Goal: Transaction & Acquisition: Subscribe to service/newsletter

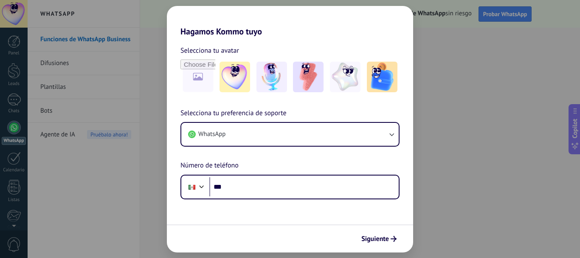
click at [58, 199] on div "Hagamos Kommo tuyo Selecciona tu avatar Selecciona tu preferencia de soporte Wh…" at bounding box center [290, 129] width 580 height 258
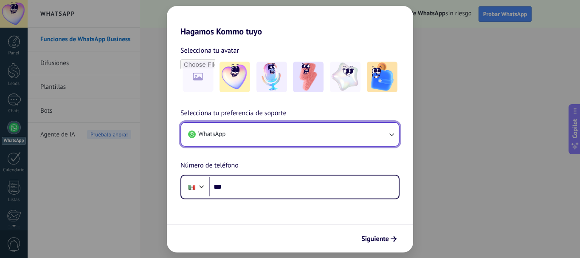
click at [296, 138] on button "WhatsApp" at bounding box center [289, 134] width 217 height 23
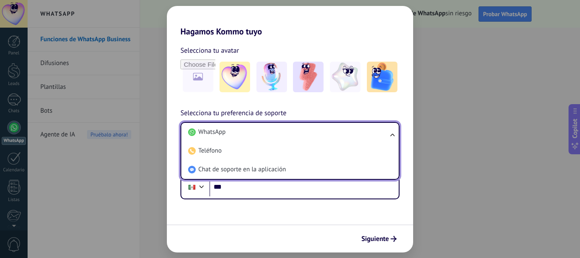
click at [296, 138] on li "WhatsApp" at bounding box center [288, 132] width 207 height 19
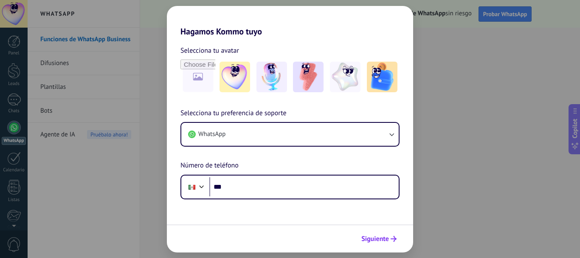
click at [376, 237] on span "Siguiente" at bounding box center [375, 239] width 28 height 6
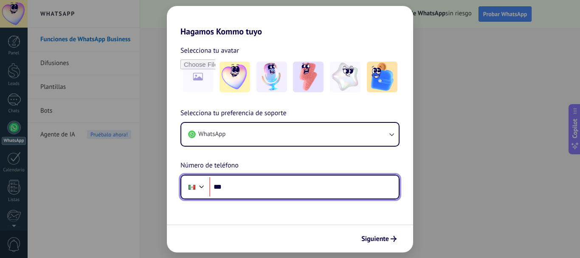
click at [243, 181] on input "***" at bounding box center [303, 187] width 189 height 20
type input "**********"
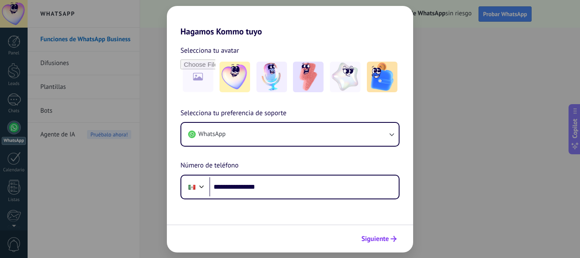
click at [373, 236] on span "Siguiente" at bounding box center [375, 239] width 28 height 6
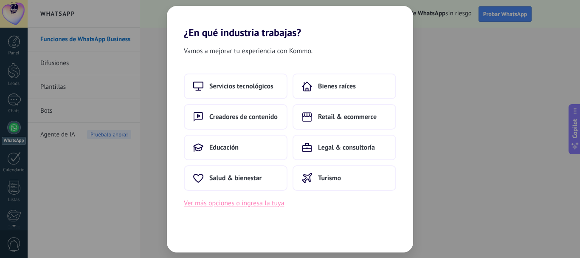
click at [265, 205] on button "Ver más opciones o ingresa la tuya" at bounding box center [234, 203] width 100 height 11
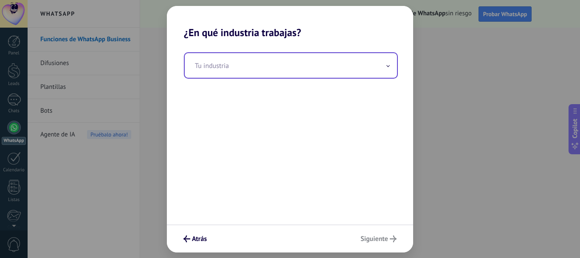
click at [226, 72] on input "text" at bounding box center [291, 65] width 212 height 25
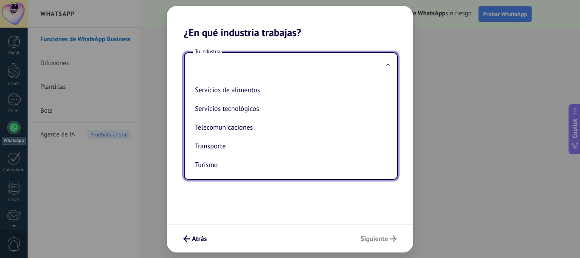
scroll to position [225, 0]
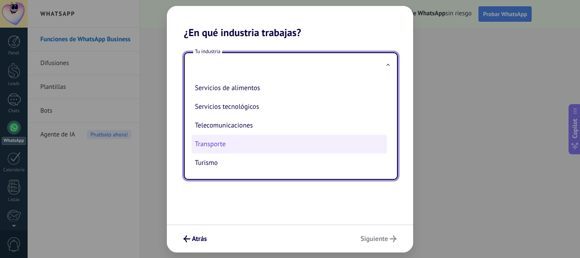
click at [223, 142] on li "Transporte" at bounding box center [289, 144] width 195 height 19
type input "**********"
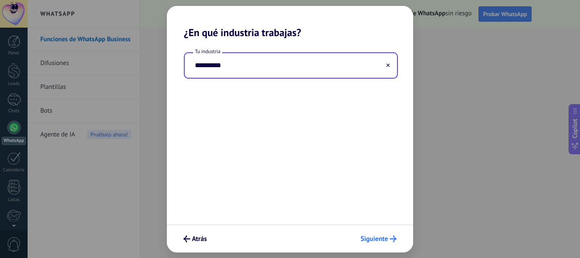
click at [385, 244] on button "Siguiente" at bounding box center [379, 238] width 44 height 14
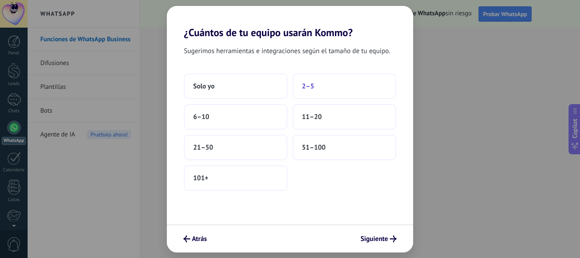
click at [311, 85] on span "2–5" at bounding box center [308, 86] width 12 height 8
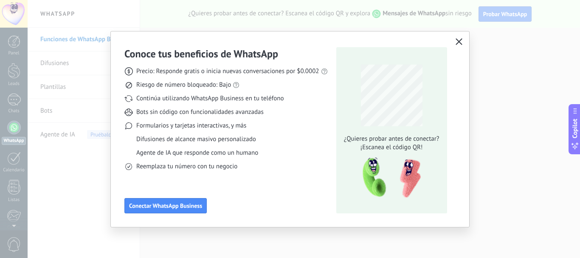
click at [458, 43] on icon "button" at bounding box center [459, 41] width 7 height 7
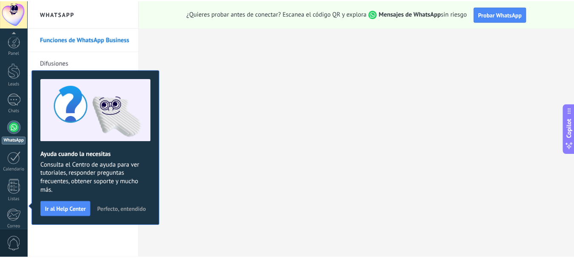
scroll to position [96, 0]
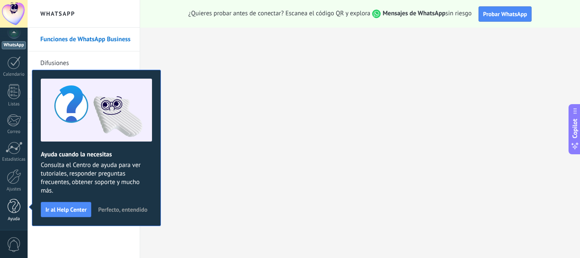
click at [12, 208] on div at bounding box center [14, 206] width 13 height 15
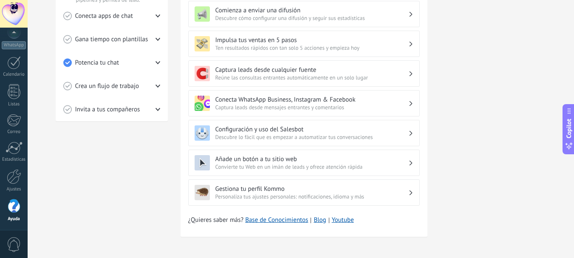
scroll to position [268, 0]
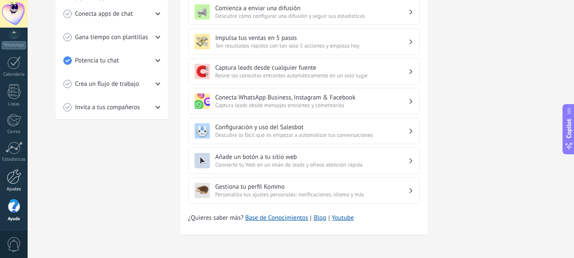
click at [9, 182] on div at bounding box center [14, 176] width 14 height 15
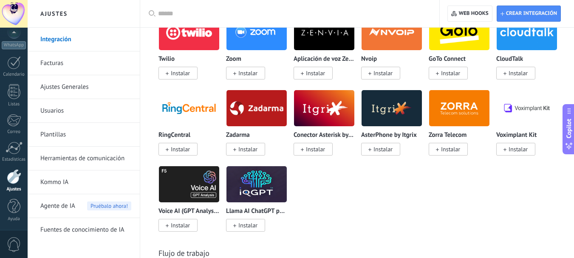
scroll to position [1147, 0]
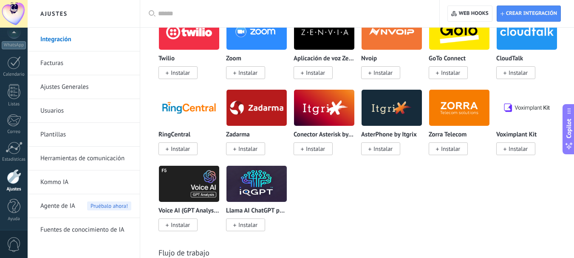
click at [54, 65] on link "Facturas" at bounding box center [85, 63] width 91 height 24
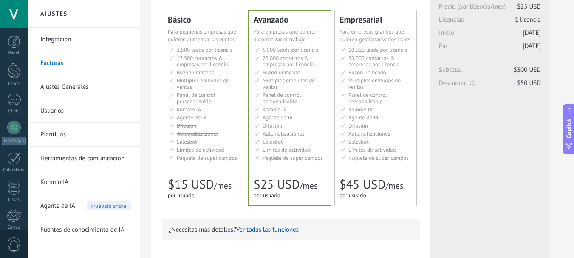
scroll to position [85, 0]
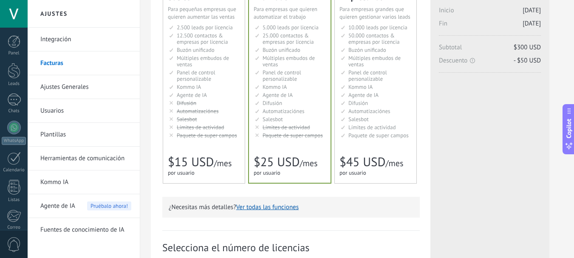
click at [213, 87] on li "Kommo AI Kommo AI Kommo IA Kommo AI Kommo IA Kommo AI Kommo AI" at bounding box center [204, 87] width 71 height 6
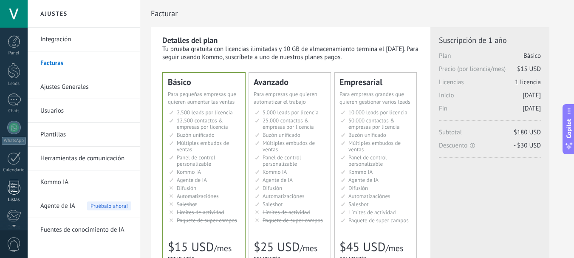
scroll to position [96, 0]
